Goal: Task Accomplishment & Management: Complete application form

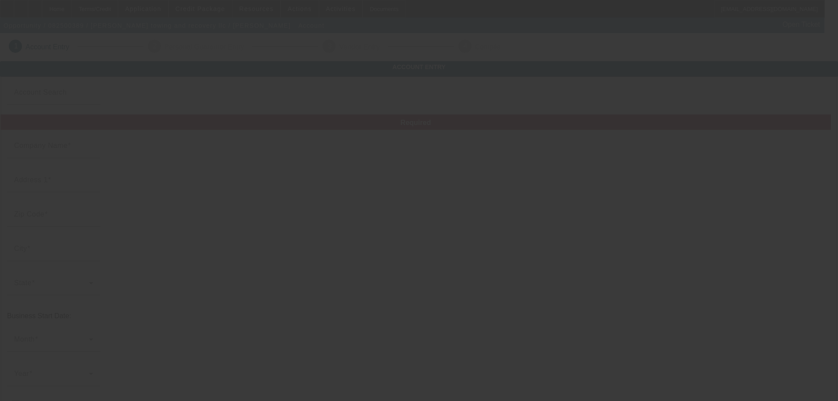
type input "[PERSON_NAME] towing and recovery llc"
type input "4326 North 7th Street"
type input "19140"
type input "Philadelphia"
type input "[PHONE_NUMBER]"
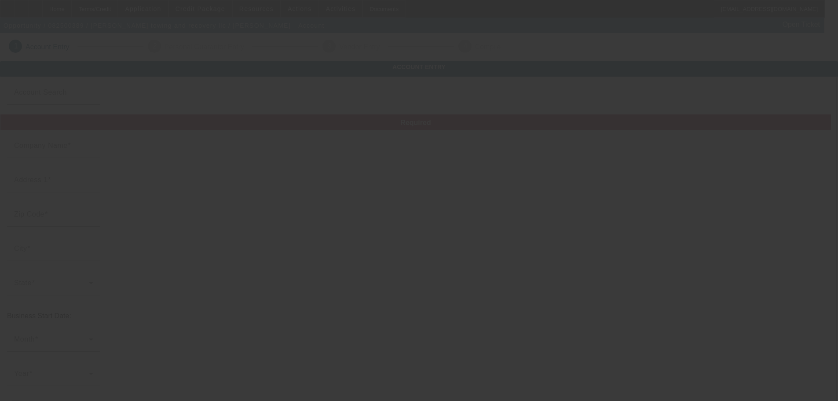
type input "camacho1982.jc@gmail.com"
type input "[US_EMPLOYER_IDENTIFICATION_NUMBER]"
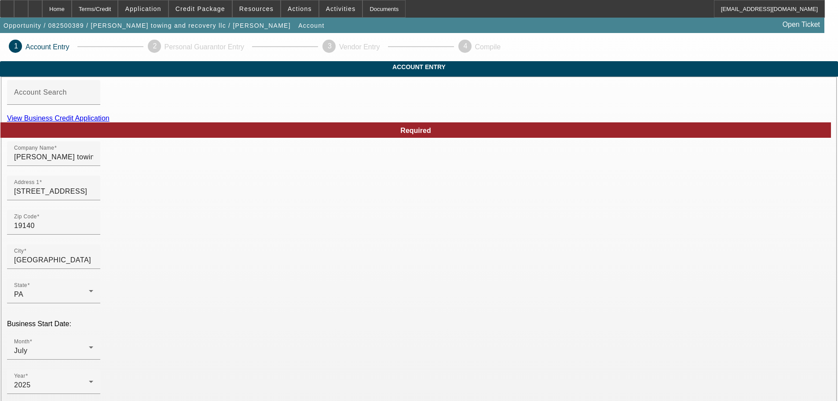
click at [110, 122] on link "View Business Credit Application" at bounding box center [58, 117] width 103 height 7
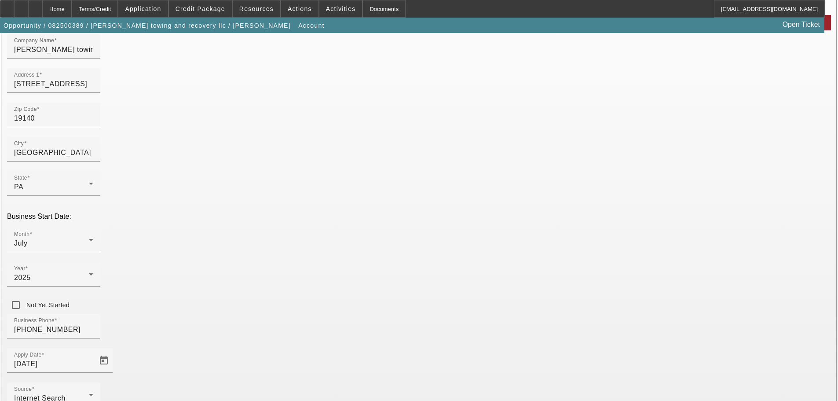
scroll to position [162, 0]
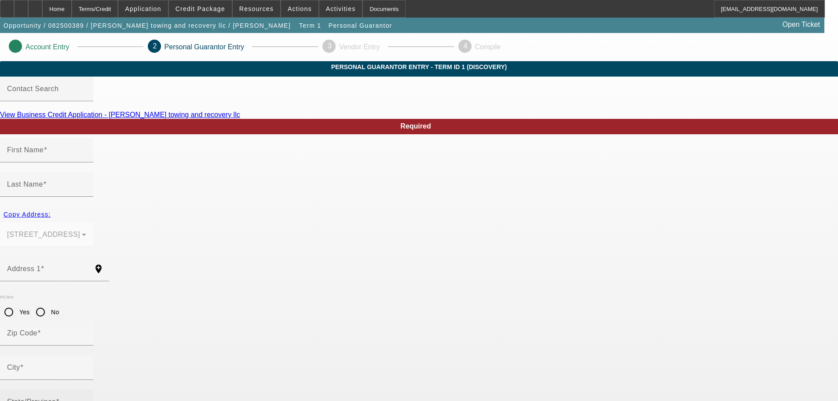
type input "jose"
type input "camacho"
type input "4326 North 7th Street"
radio input "true"
type input "19140"
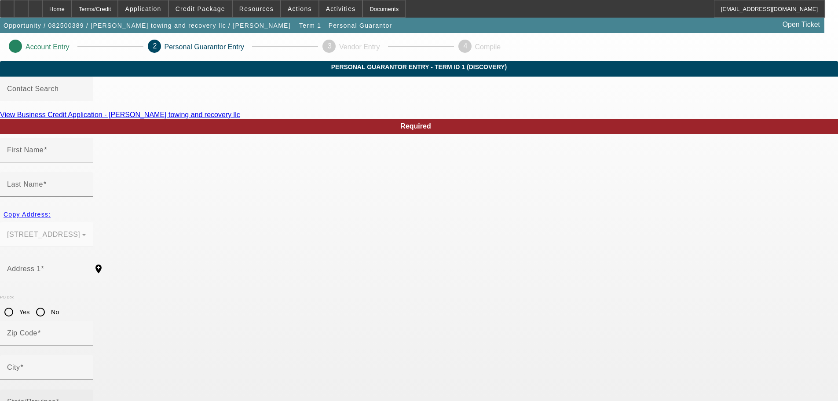
type input "Philadelphia"
type input "[PHONE_NUMBER]"
type input "100"
type input "582-87-8350"
type input "camacho1982.jc@gmail.com"
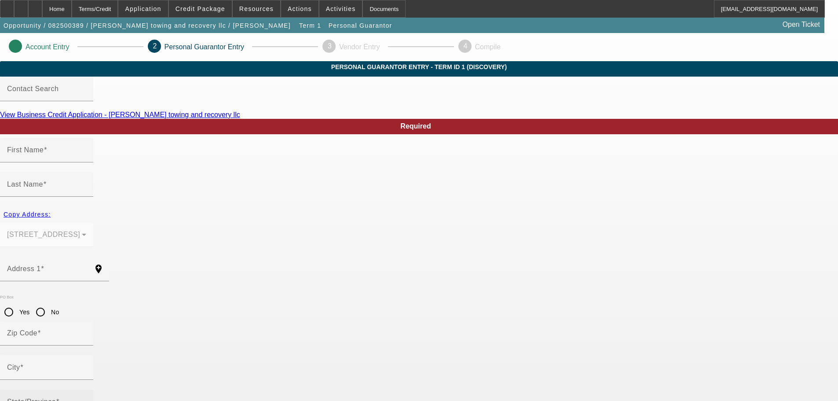
type input "[PHONE_NUMBER]"
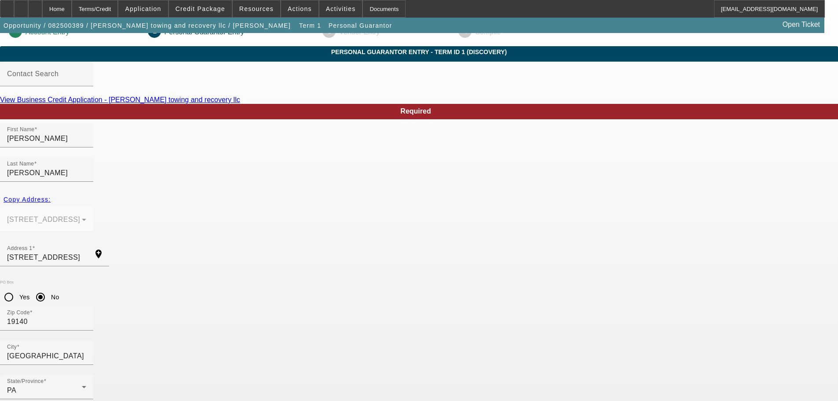
scroll to position [29, 0]
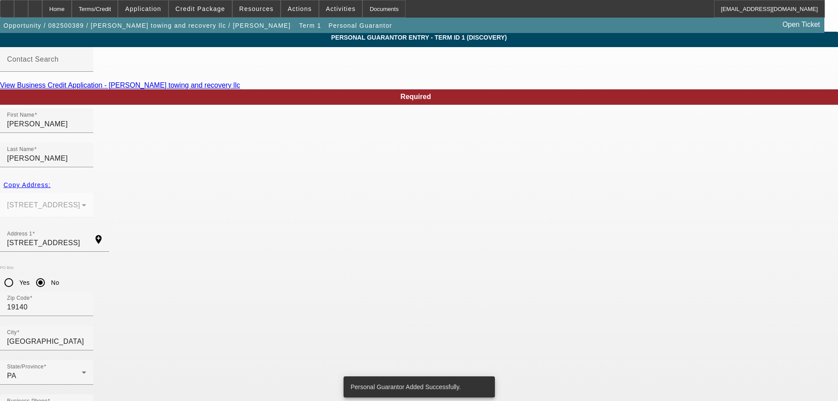
scroll to position [0, 0]
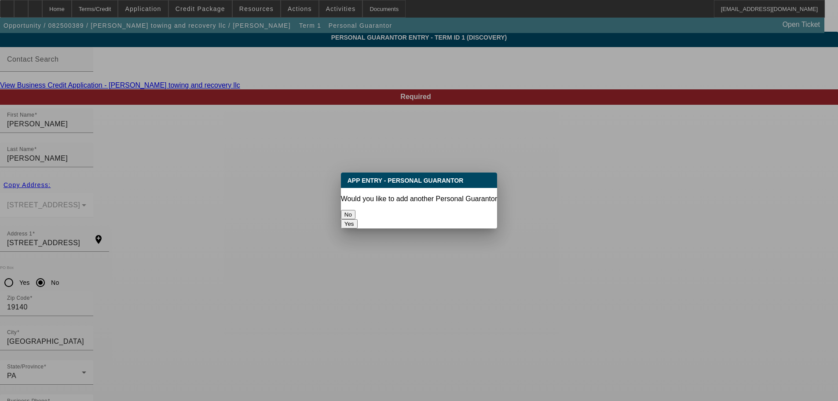
click at [356, 211] on button "No" at bounding box center [348, 214] width 15 height 9
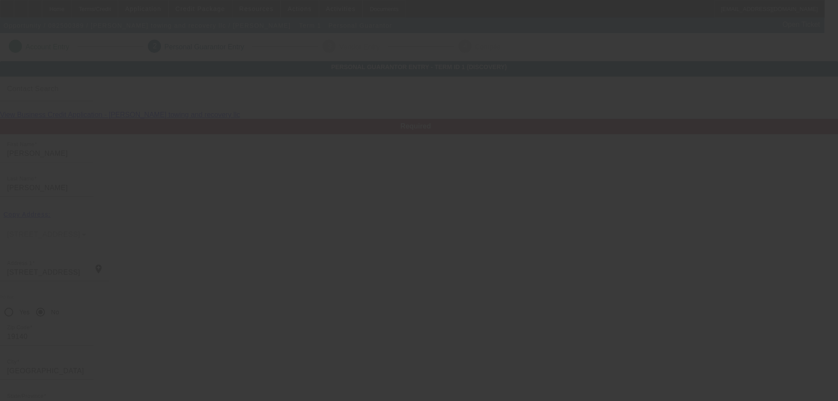
scroll to position [29, 0]
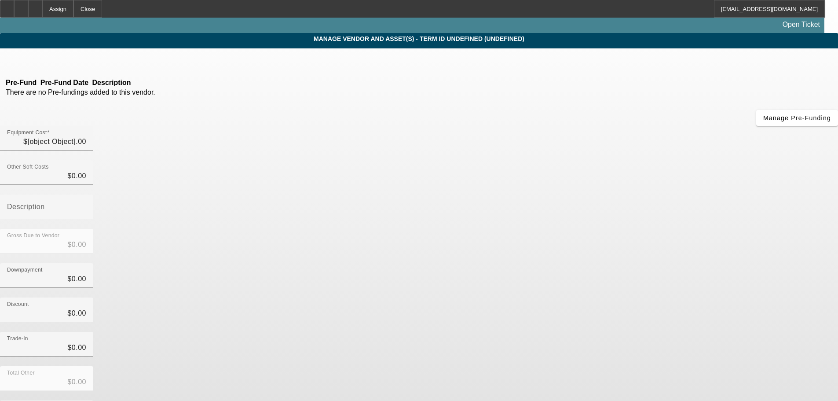
type input "$37,500.00"
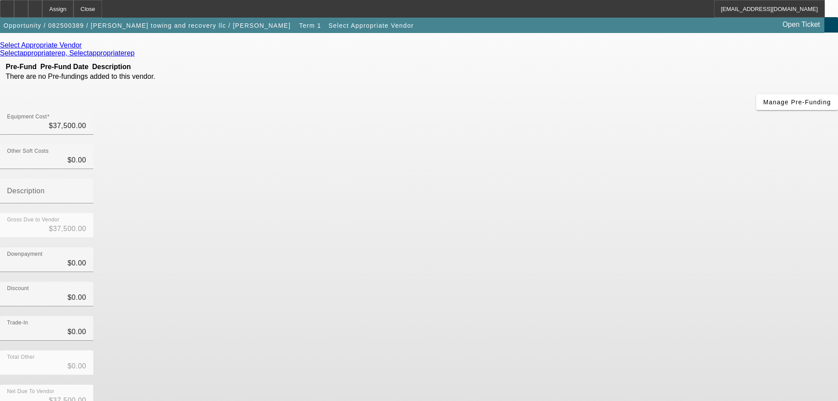
scroll to position [48, 0]
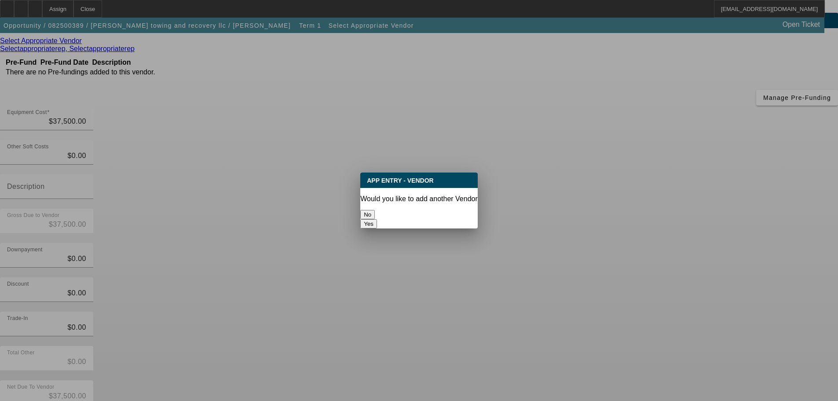
click at [375, 210] on button "No" at bounding box center [367, 214] width 15 height 9
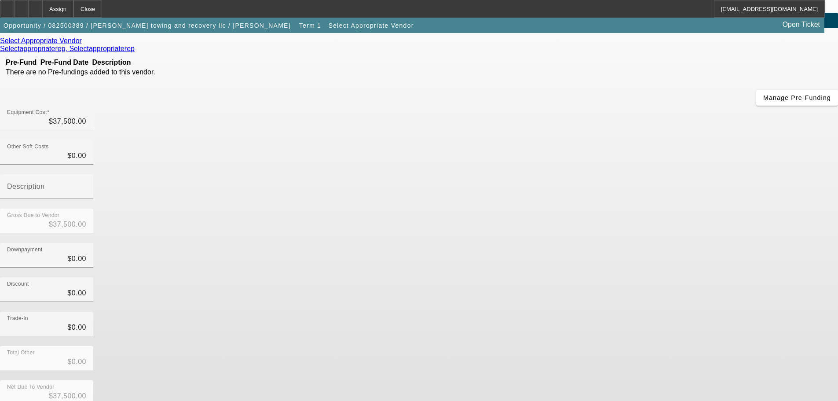
scroll to position [48, 0]
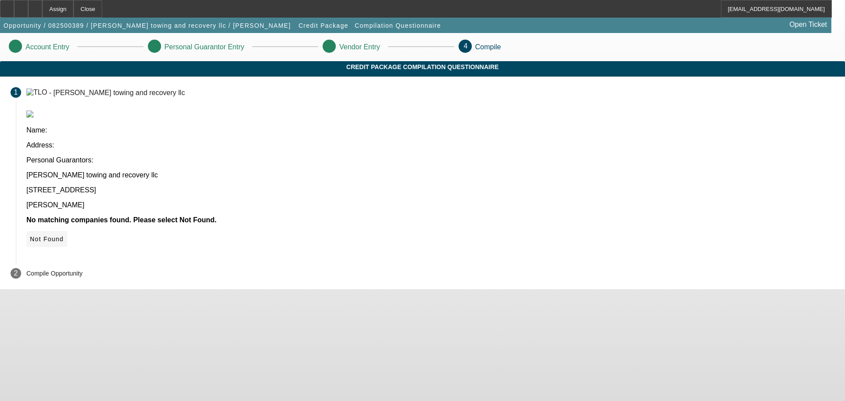
click at [64, 235] on span "Not Found" at bounding box center [47, 238] width 34 height 7
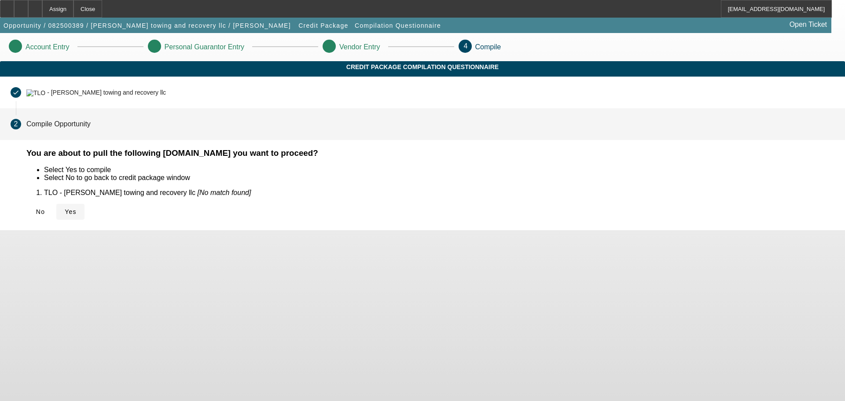
click at [65, 215] on icon at bounding box center [65, 211] width 0 height 7
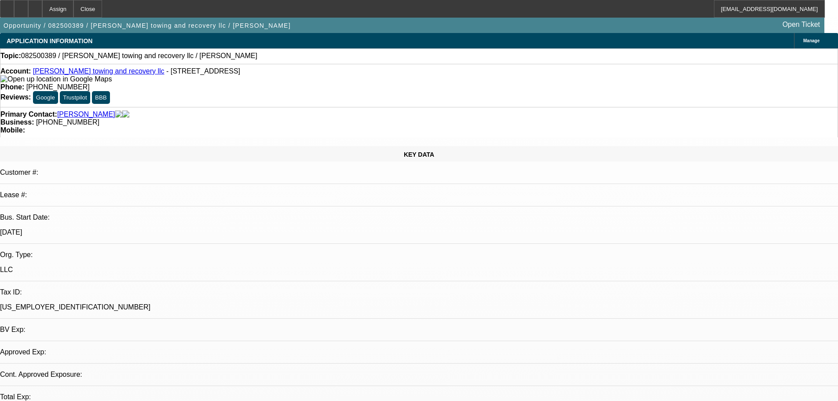
select select "0"
select select "2"
select select "0.1"
select select "4"
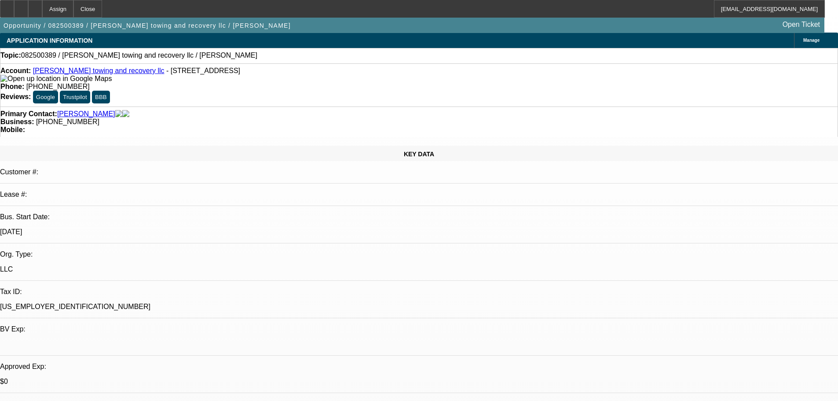
scroll to position [132, 0]
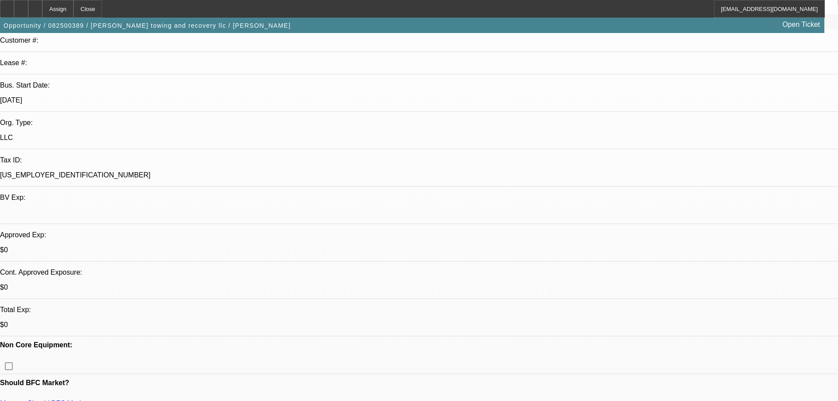
drag, startPoint x: 684, startPoint y: 102, endPoint x: 681, endPoint y: 83, distance: 19.2
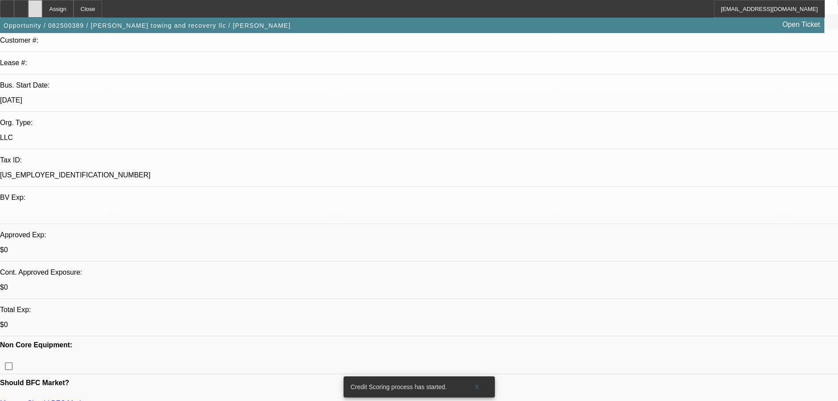
click at [35, 6] on icon at bounding box center [35, 6] width 0 height 0
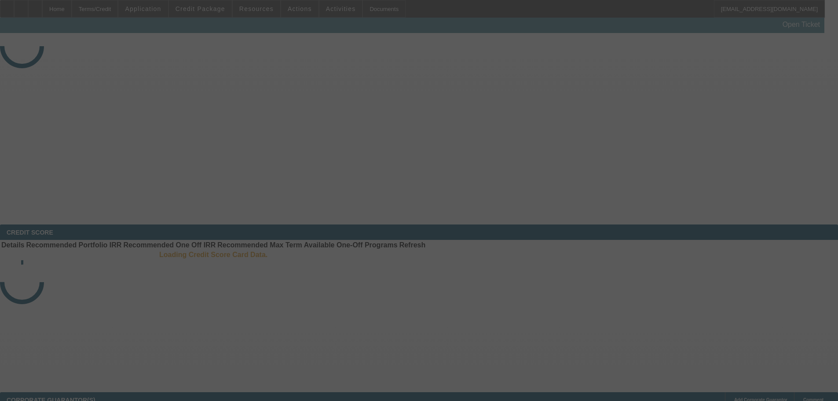
scroll to position [176, 0]
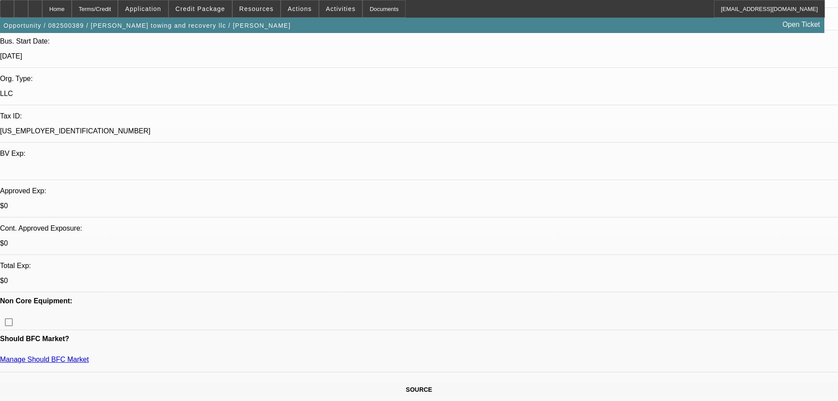
select select "0"
select select "2"
select select "0.1"
select select "4"
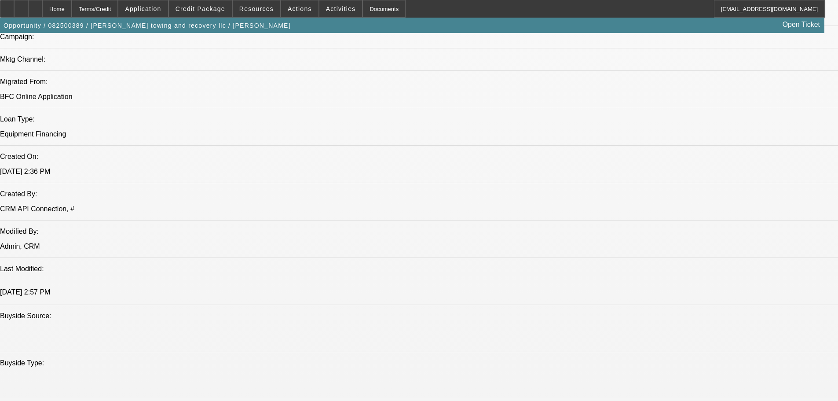
scroll to position [48, 0]
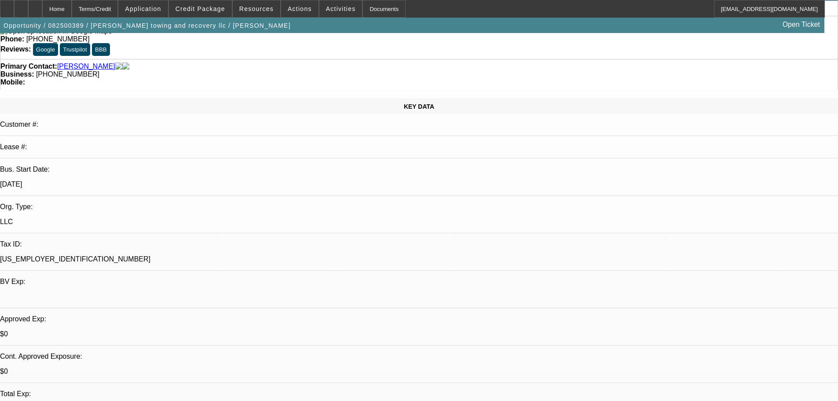
drag, startPoint x: 341, startPoint y: 254, endPoint x: 341, endPoint y: 124, distance: 130.3
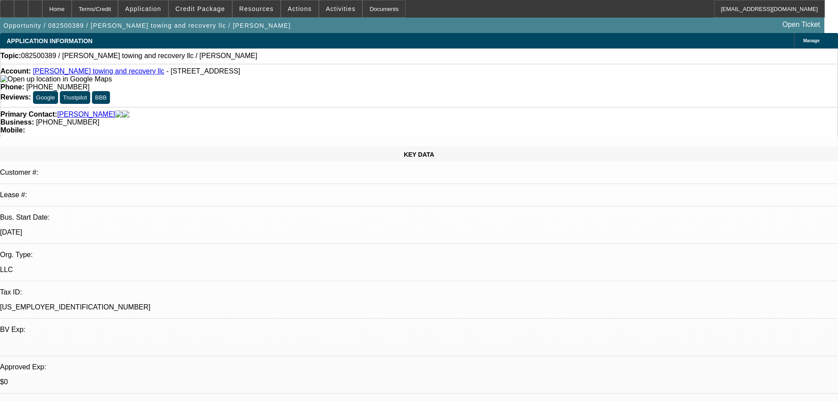
click at [87, 213] on div "Bus. Start Date: [DATE]" at bounding box center [419, 228] width 838 height 30
click at [129, 266] on div "LLC" at bounding box center [419, 270] width 838 height 8
drag, startPoint x: 607, startPoint y: 104, endPoint x: 606, endPoint y: 97, distance: 7.7
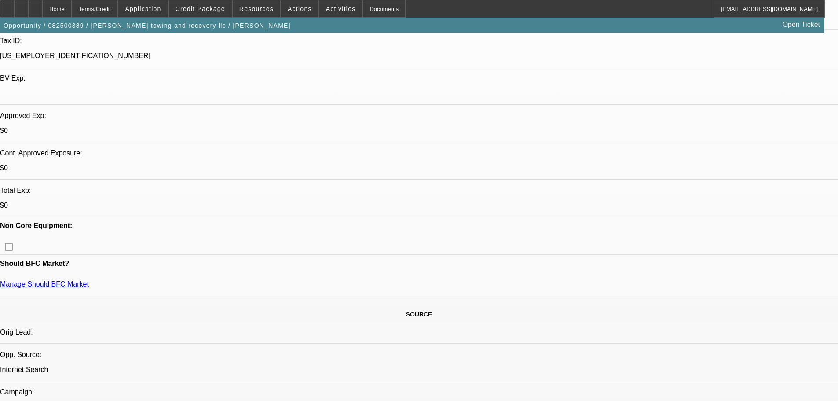
scroll to position [176, 0]
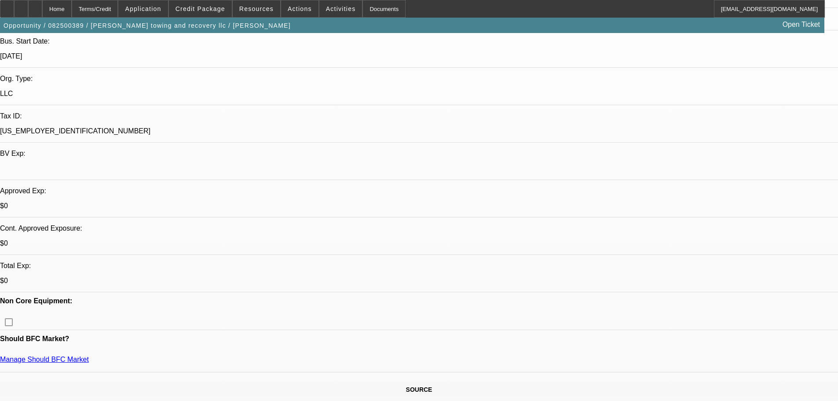
click at [224, 10] on span "Credit Package" at bounding box center [201, 8] width 50 height 7
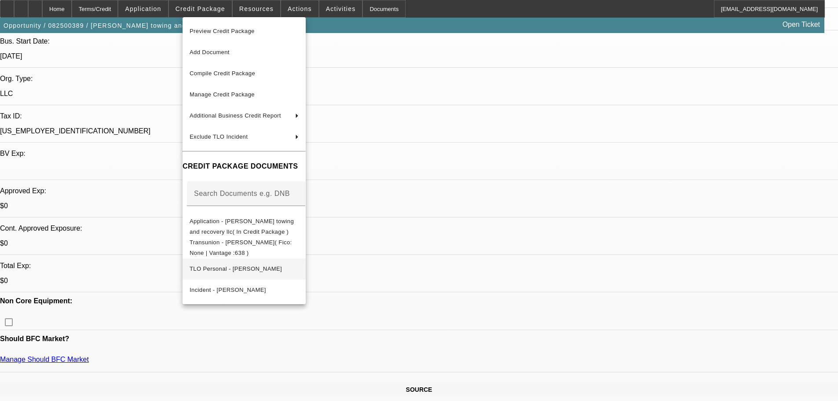
click at [289, 271] on button "TLO Personal - [PERSON_NAME]" at bounding box center [244, 268] width 123 height 21
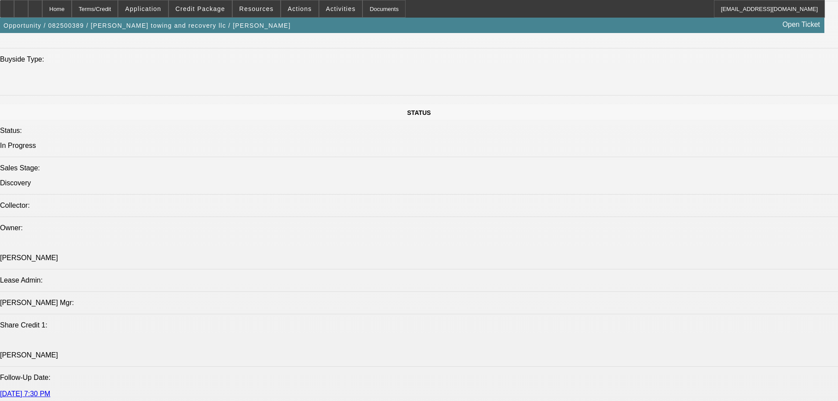
scroll to position [1012, 0]
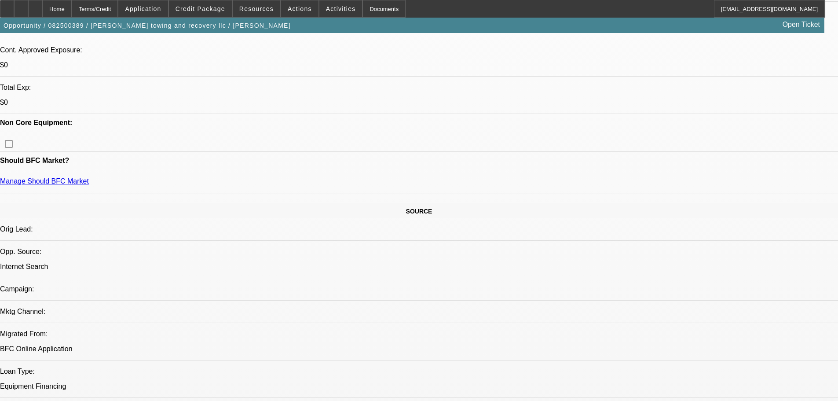
scroll to position [308, 0]
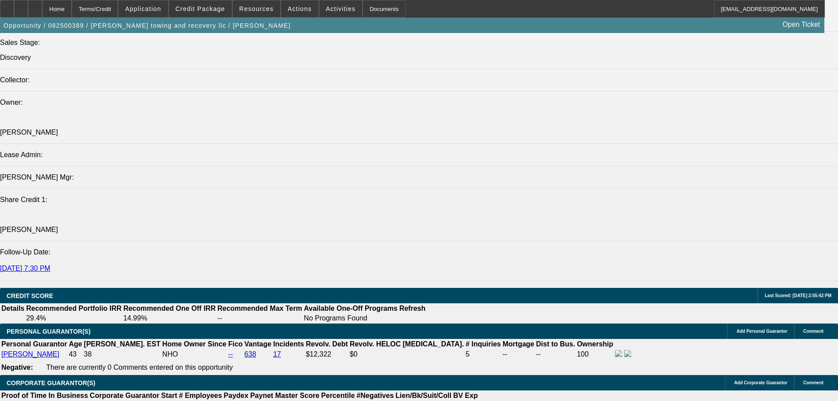
scroll to position [1100, 0]
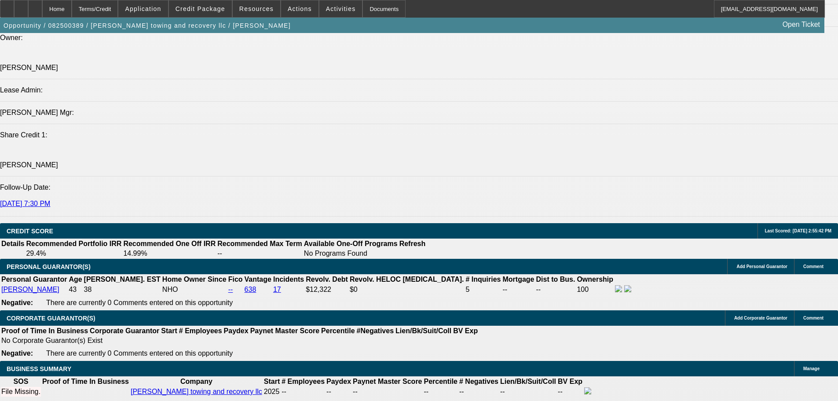
type input "UNKNOWN"
type input "30"
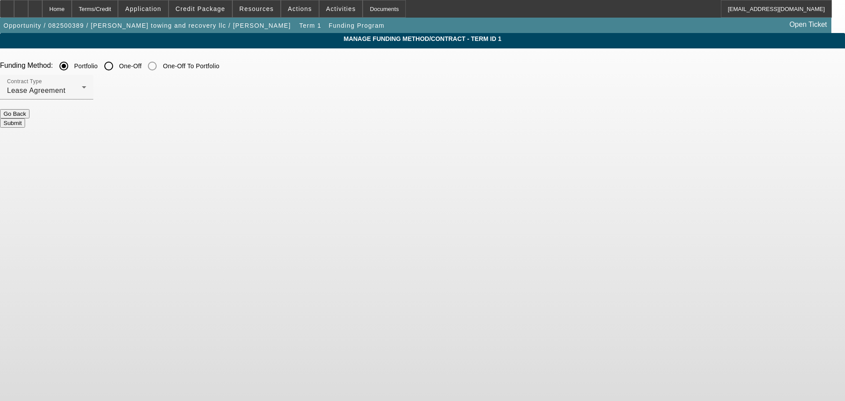
click at [117, 66] on input "One-Off" at bounding box center [109, 66] width 18 height 18
radio input "true"
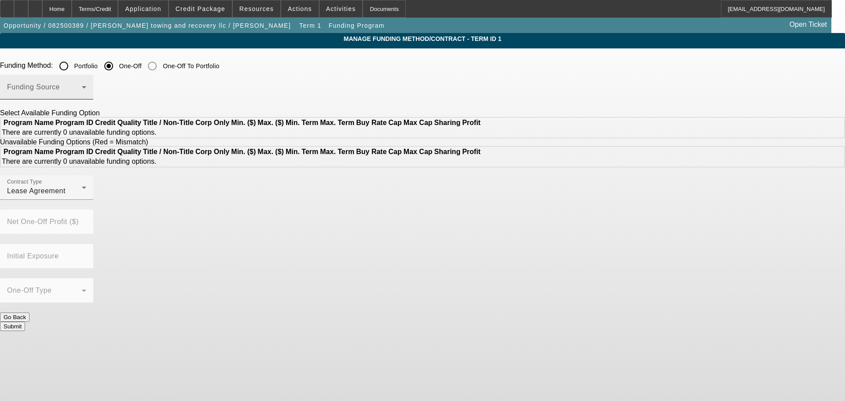
click at [82, 88] on span at bounding box center [44, 90] width 75 height 11
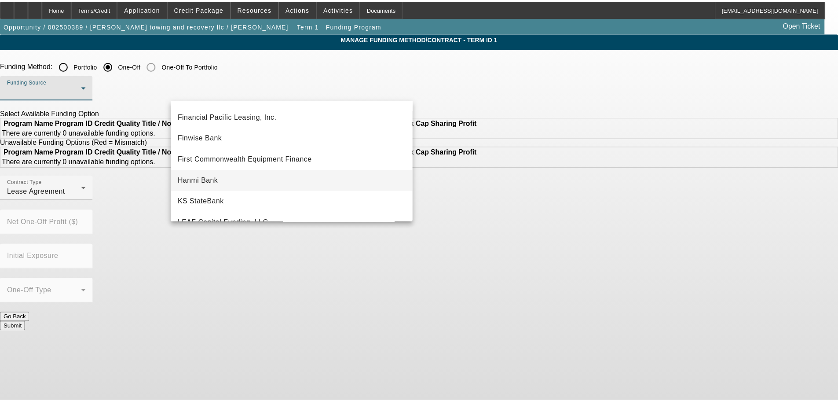
scroll to position [88, 0]
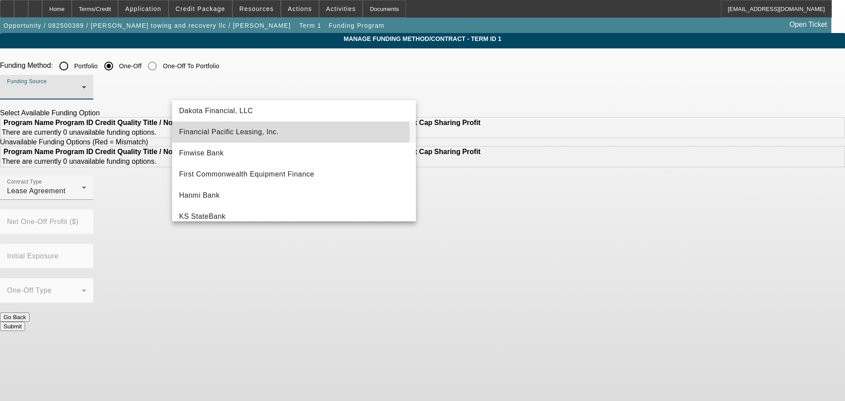
click at [288, 132] on mat-option "Financial Pacific Leasing, Inc." at bounding box center [294, 131] width 244 height 21
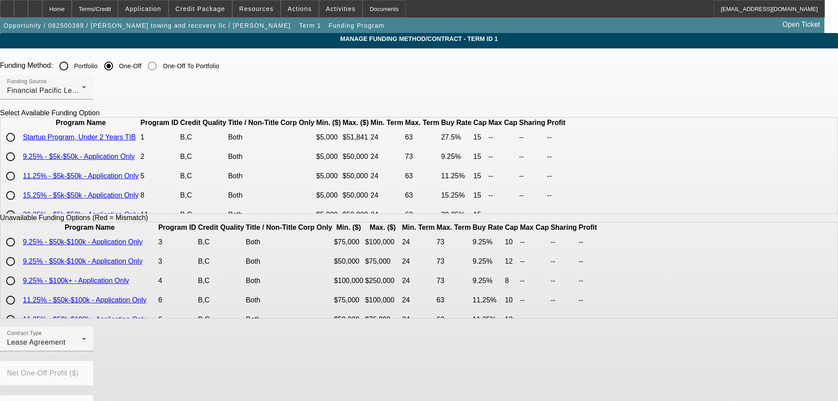
click at [19, 146] on input "radio" at bounding box center [11, 137] width 18 height 18
radio input "true"
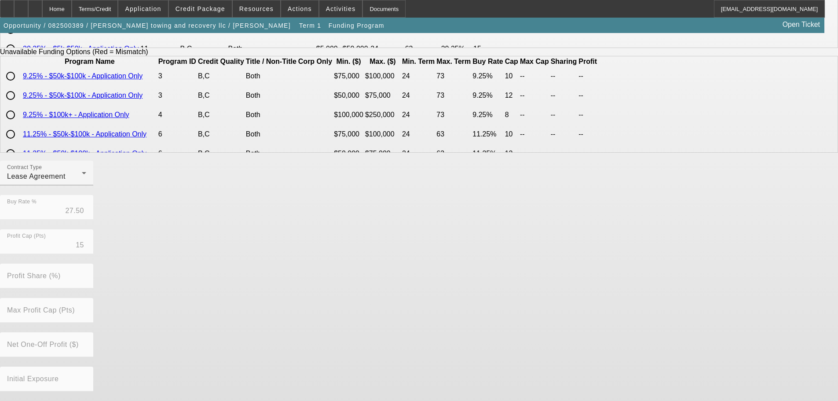
scroll to position [200, 0]
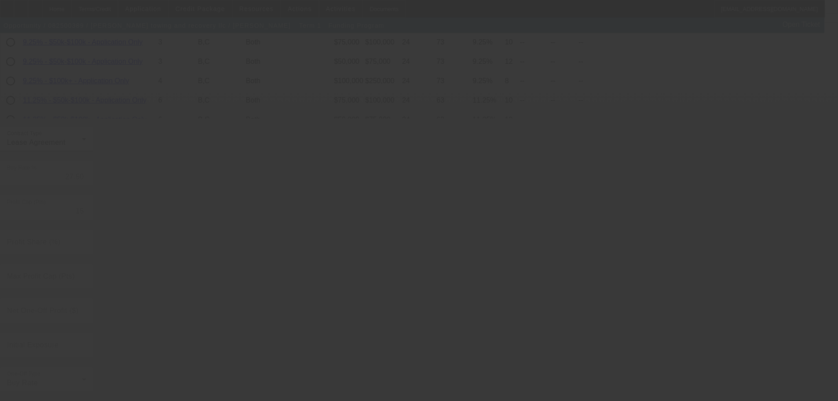
radio input "true"
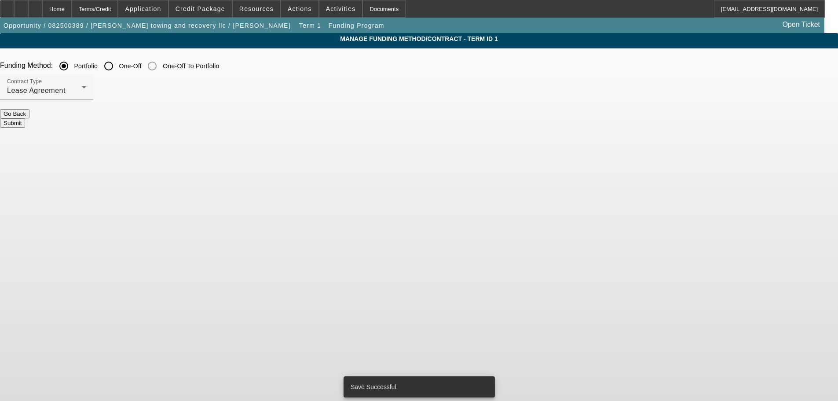
scroll to position [0, 0]
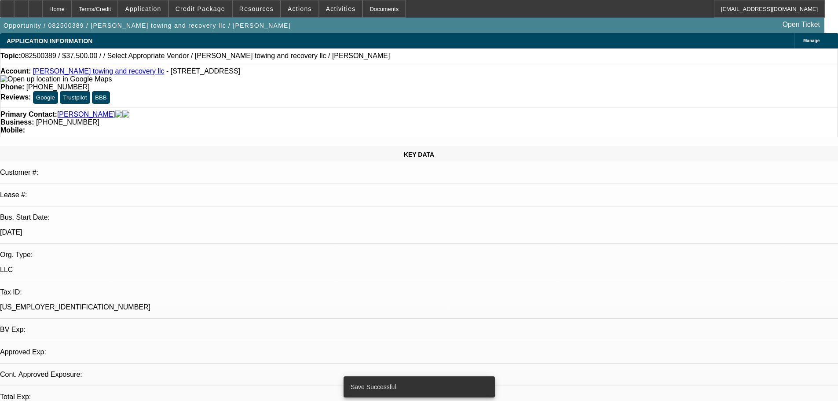
select select "0"
select select "2"
select select "0.1"
select select "4"
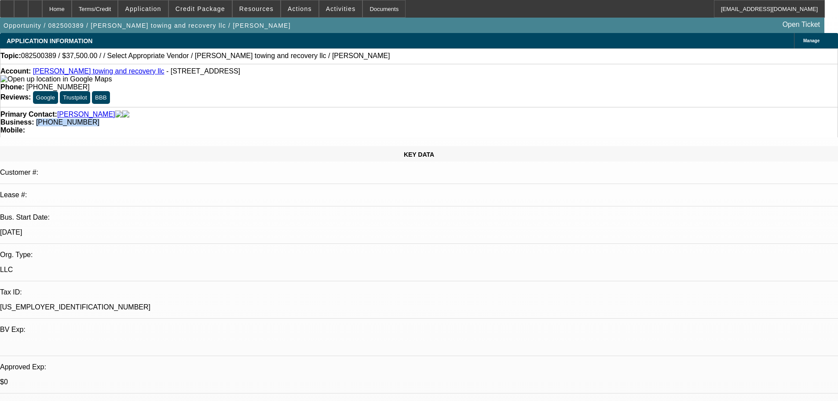
drag, startPoint x: 359, startPoint y: 99, endPoint x: 315, endPoint y: 97, distance: 44.1
click at [315, 118] on div "Business: [PHONE_NUMBER]" at bounding box center [418, 122] width 837 height 8
click at [346, 107] on div "Primary Contact: [PERSON_NAME] Business: [PHONE_NUMBER] Mobile:" at bounding box center [419, 122] width 838 height 30
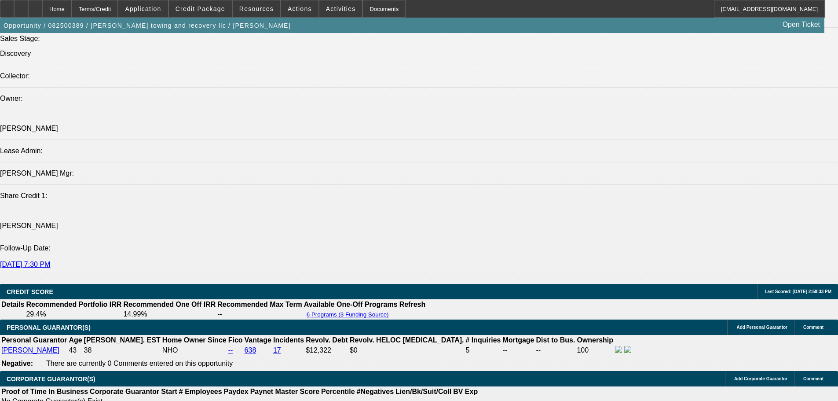
scroll to position [1100, 0]
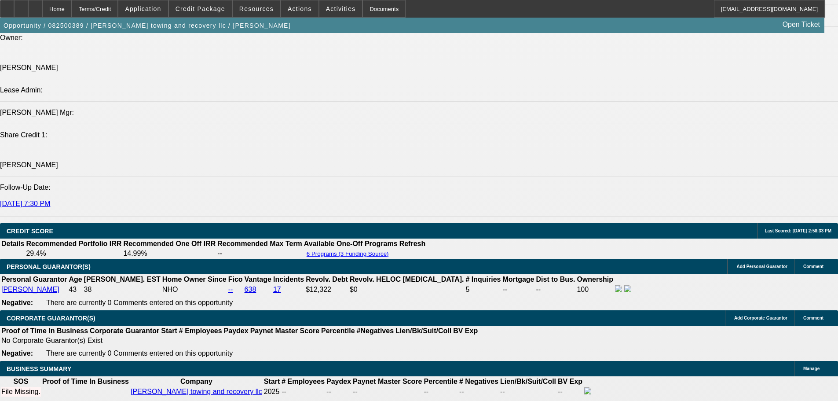
type input "$0.00"
type input "32"
type input "$2,598.04"
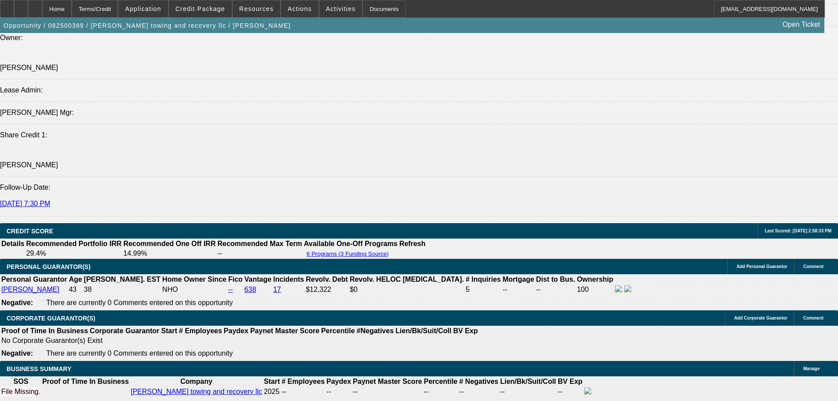
type input "$1,299.02"
type input "$3,663.42"
type input "$1,831.71"
type input "32"
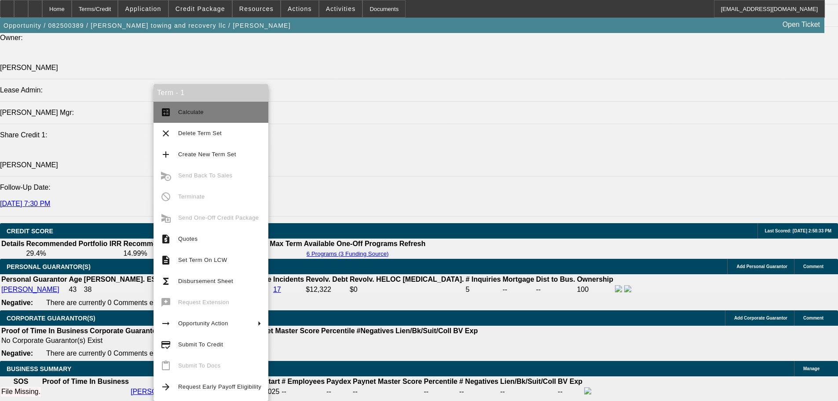
click at [211, 106] on button "calculate Calculate" at bounding box center [211, 112] width 115 height 21
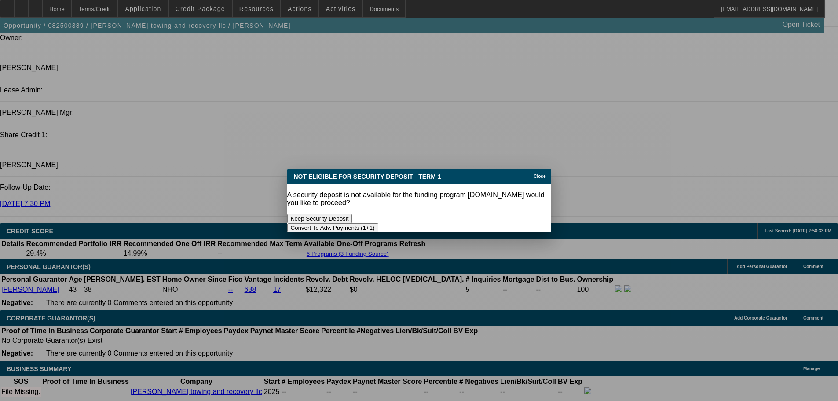
scroll to position [0, 0]
click at [378, 223] on button "Convert To Adv. Payments (1+1)" at bounding box center [332, 227] width 91 height 9
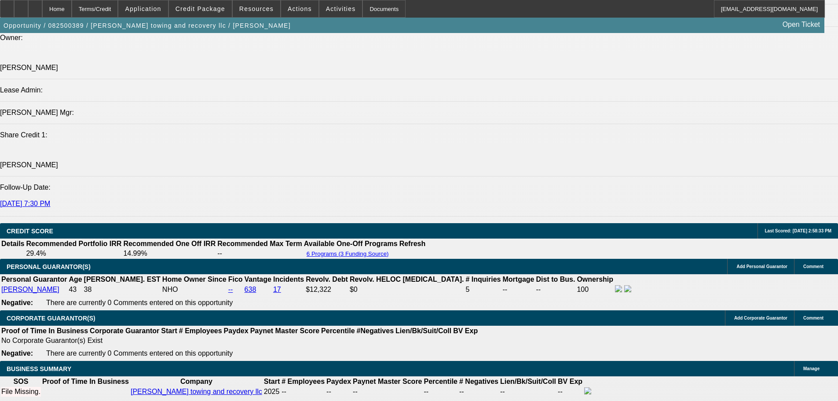
scroll to position [1100, 0]
type input "$0.00"
select select "0"
select select "1"
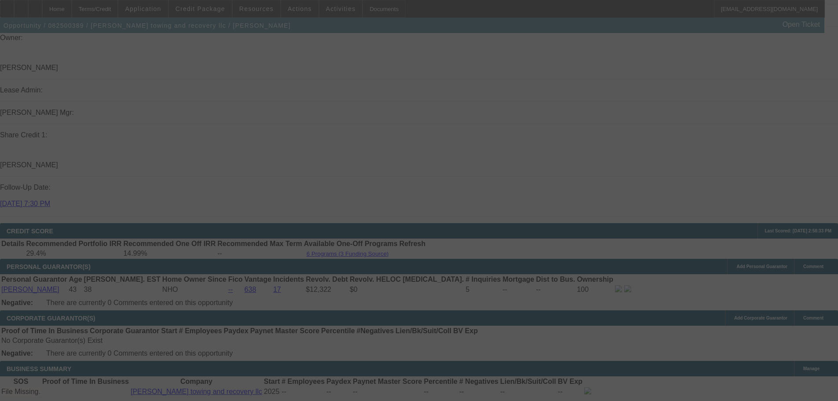
scroll to position [1188, 0]
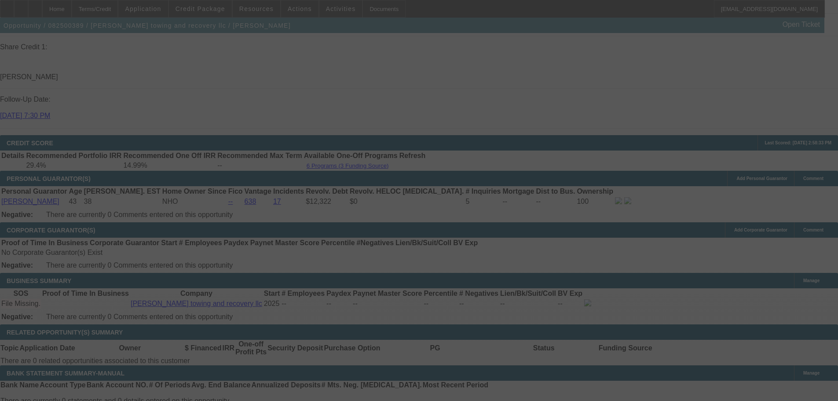
select select "0"
select select "0.1"
select select "4"
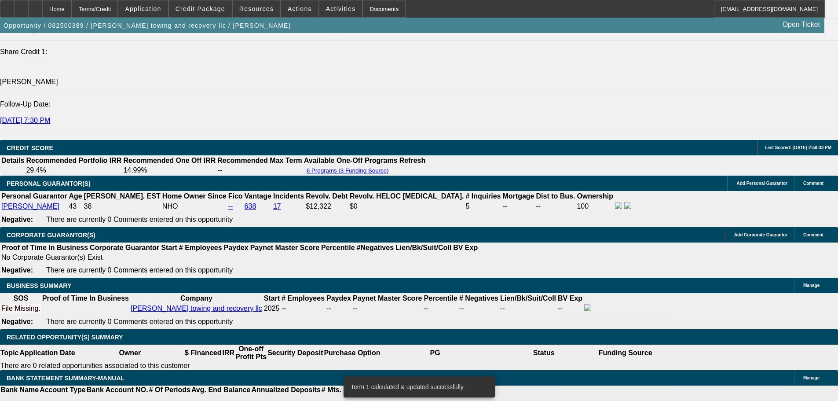
select select "2"
type input "UNKNOWN"
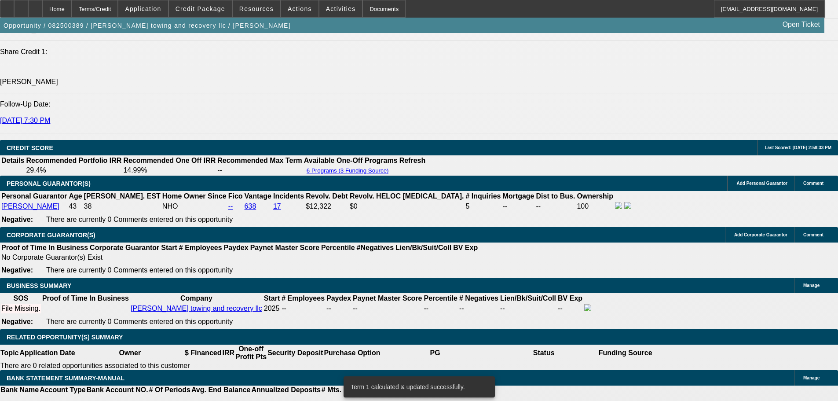
select select "3"
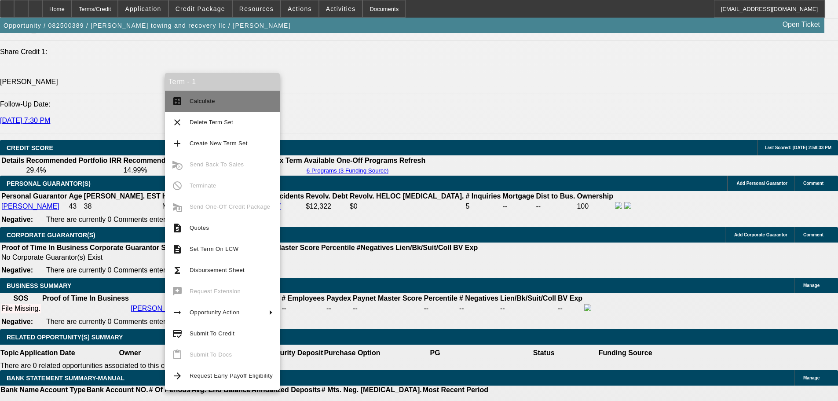
click at [234, 96] on span "Calculate" at bounding box center [231, 101] width 83 height 11
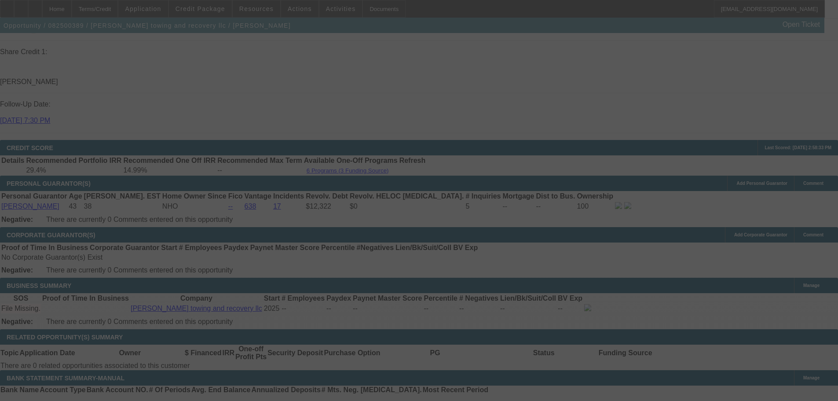
select select "0"
select select "3"
select select "0.1"
select select "4"
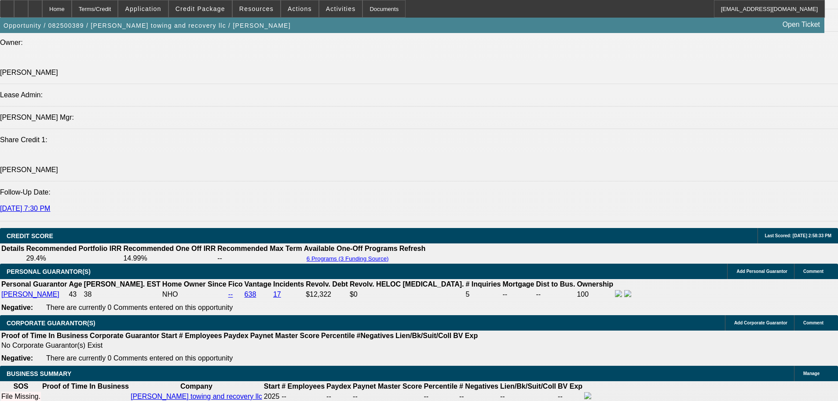
scroll to position [1051, 0]
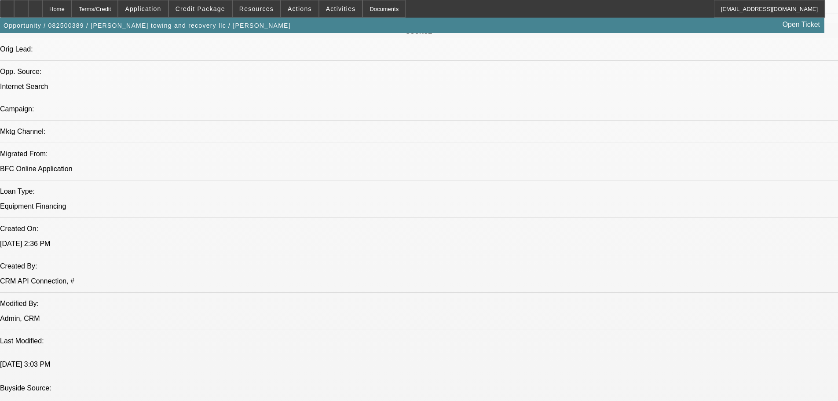
drag, startPoint x: 356, startPoint y: 282, endPoint x: 358, endPoint y: 195, distance: 87.6
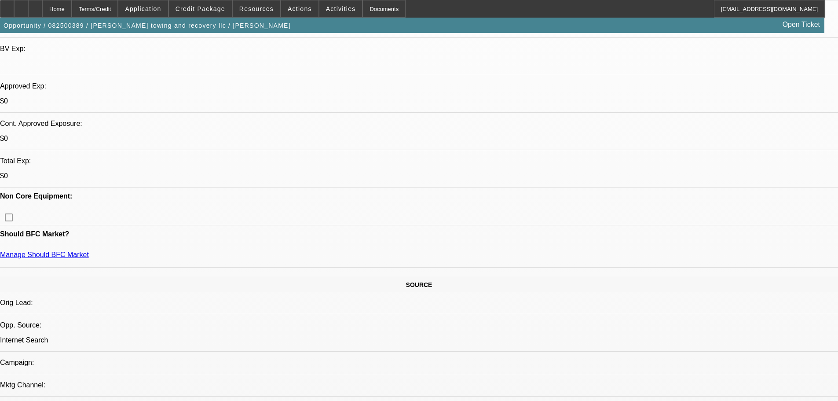
scroll to position [202, 0]
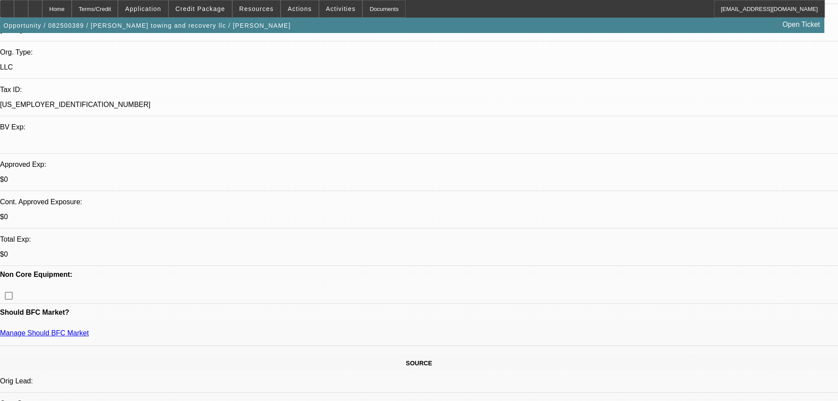
radio input "false"
radio input "true"
drag, startPoint x: 676, startPoint y: 165, endPoint x: 683, endPoint y: 170, distance: 8.2
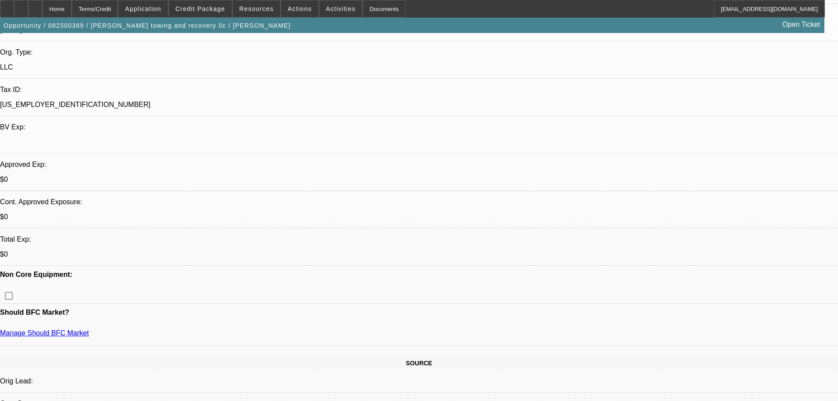
type textarea "8/14 Bad tlo, fp or bust. limited funds avaliable. PENDING TRUCK INFO, SELLER I…"
radio input "true"
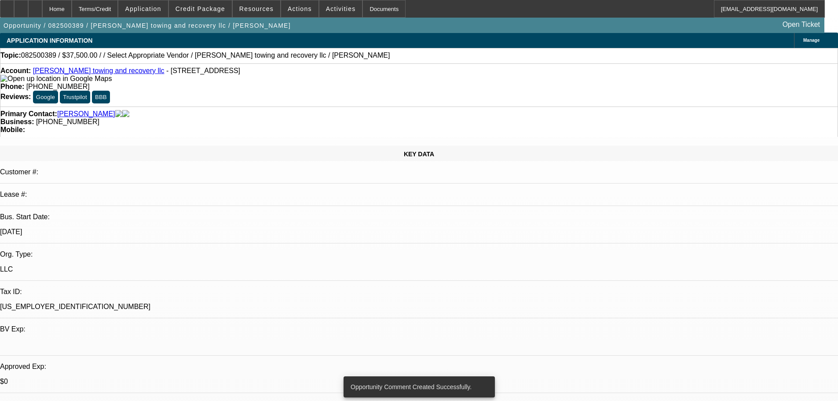
scroll to position [0, 0]
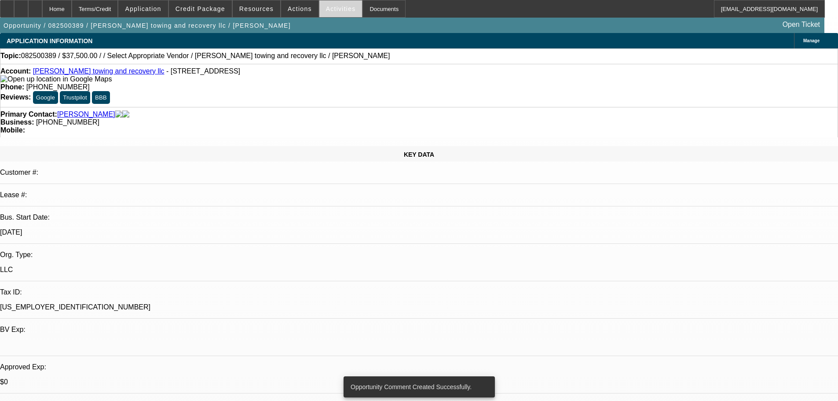
click at [339, 15] on span at bounding box center [340, 8] width 43 height 21
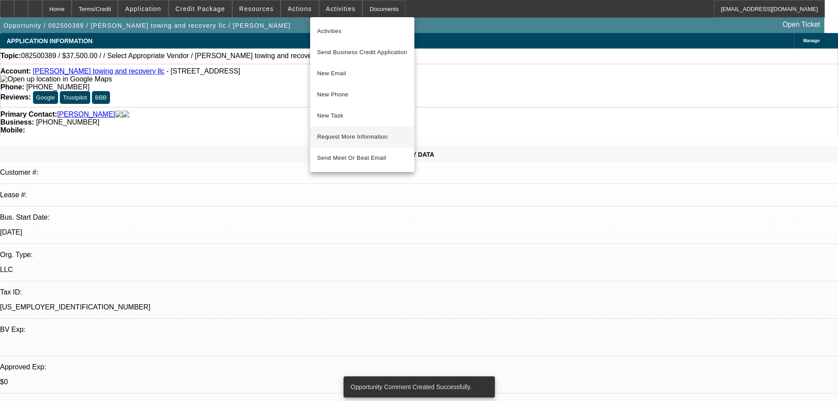
click at [393, 141] on span "Request More Information" at bounding box center [362, 137] width 90 height 11
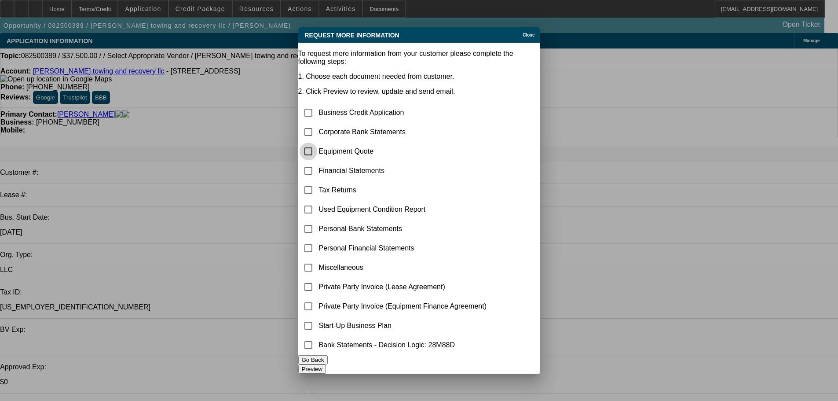
click at [317, 143] on input "checkbox" at bounding box center [309, 152] width 18 height 18
checkbox input "true"
click at [317, 325] on input "checkbox" at bounding box center [309, 326] width 18 height 18
checkbox input "true"
click at [317, 259] on input "checkbox" at bounding box center [309, 268] width 18 height 18
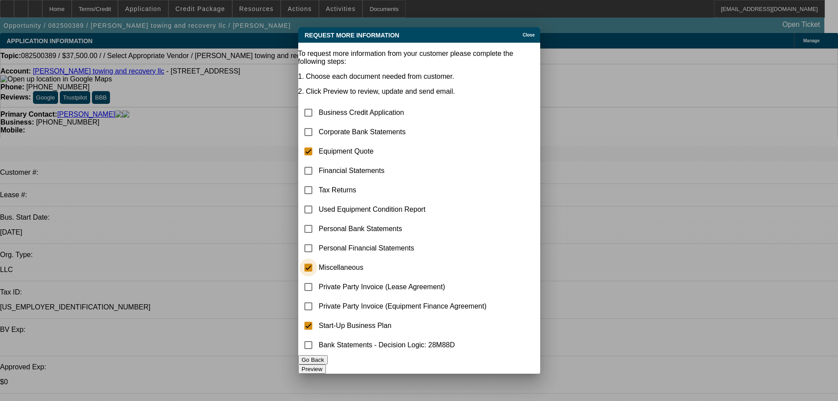
checkbox input "true"
click at [326, 369] on button "Preview" at bounding box center [312, 368] width 28 height 9
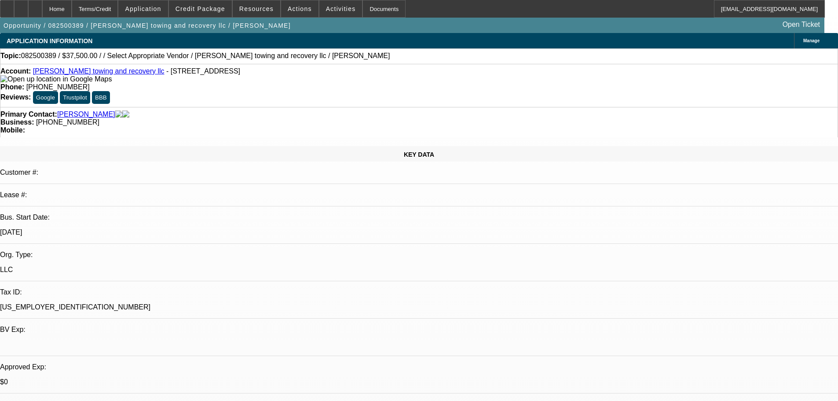
radio input "true"
type textarea "8/14 sent info req cb"
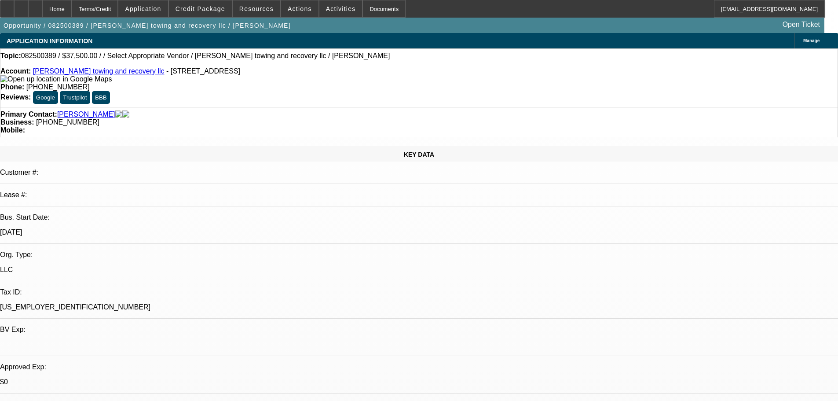
radio input "true"
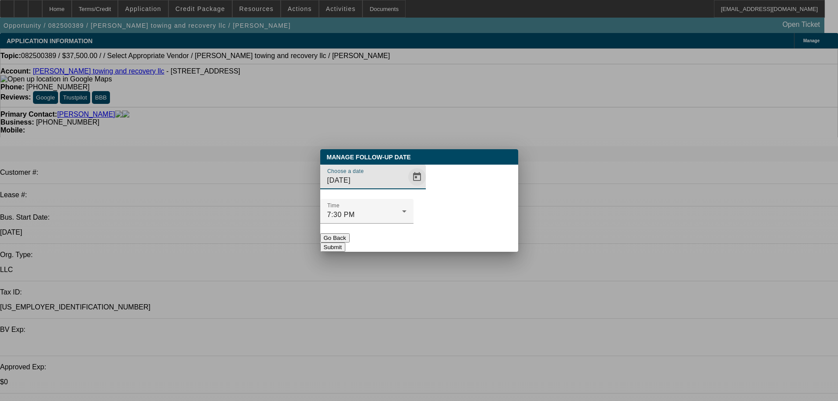
click at [407, 187] on span "Open calendar" at bounding box center [417, 176] width 21 height 21
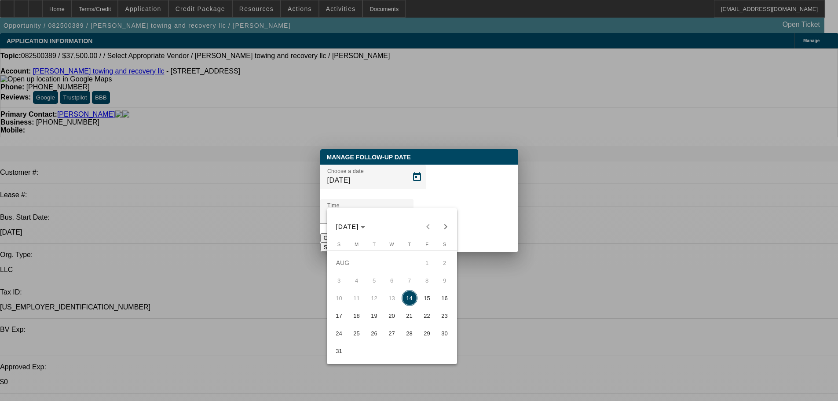
click at [433, 304] on span "15" at bounding box center [427, 298] width 16 height 16
type input "[DATE]"
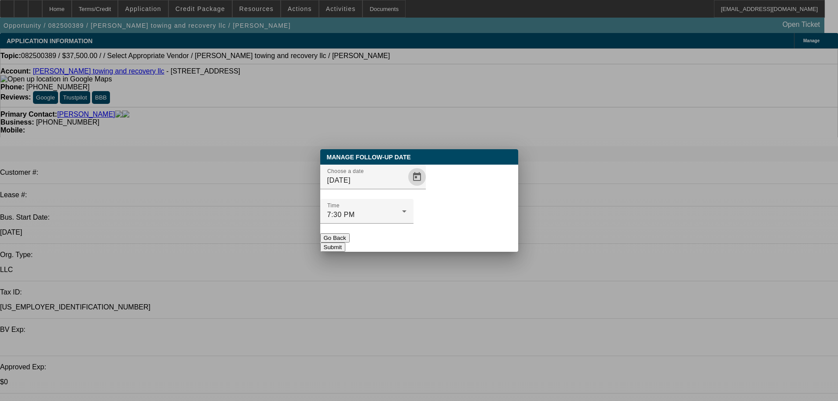
click at [345, 242] on button "Submit" at bounding box center [332, 246] width 25 height 9
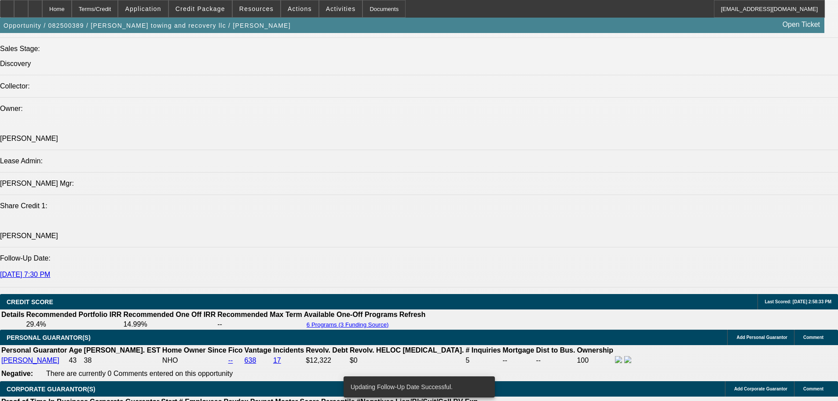
drag, startPoint x: 343, startPoint y: 258, endPoint x: 350, endPoint y: 345, distance: 87.0
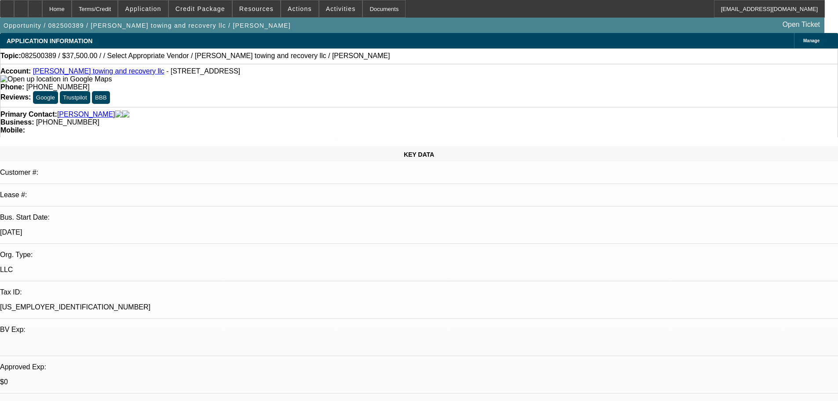
drag, startPoint x: 424, startPoint y: 273, endPoint x: 393, endPoint y: 54, distance: 221.7
